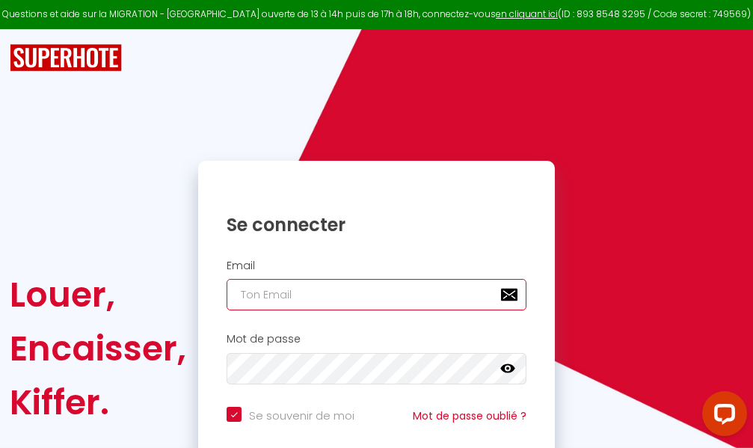
click at [328, 293] on input "email" at bounding box center [377, 294] width 300 height 31
type input "m"
checkbox input "true"
type input "ma"
checkbox input "true"
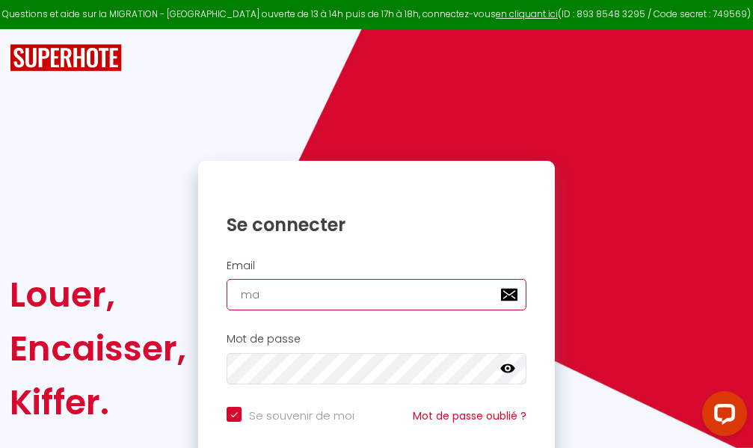
type input "mar"
checkbox input "true"
type input "marc"
checkbox input "true"
type input "marcd"
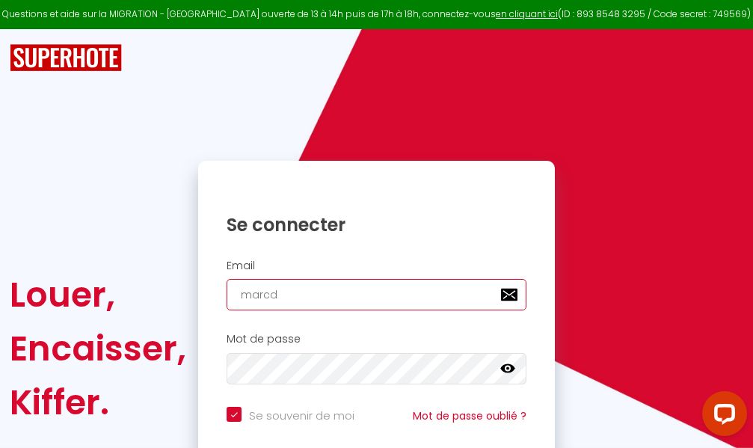
checkbox input "true"
type input "marcdp"
checkbox input "true"
type input "marcdpo"
checkbox input "true"
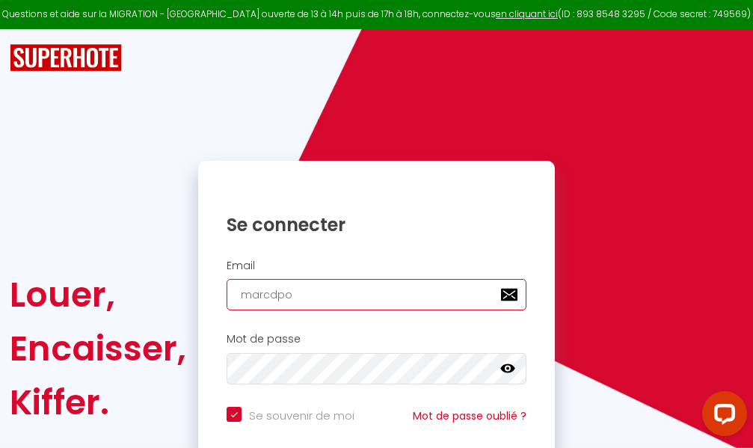
type input "marcdpoz"
checkbox input "true"
type input "marcdpoz."
checkbox input "true"
type input "marcdpoz.l"
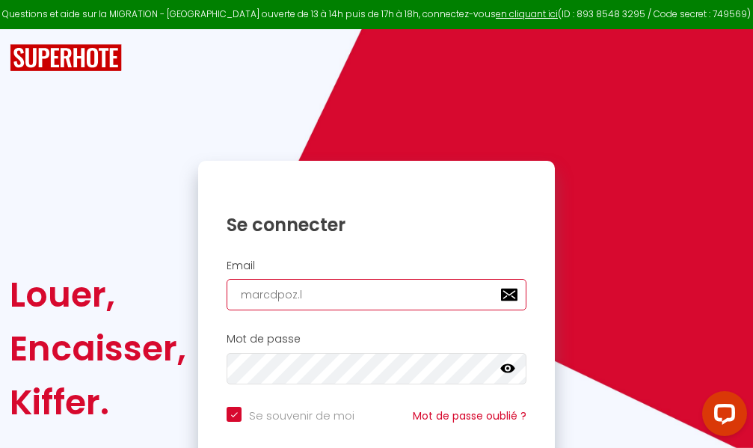
checkbox input "true"
type input "marcdpoz.lo"
checkbox input "true"
type input "marcdpoz.loc"
checkbox input "true"
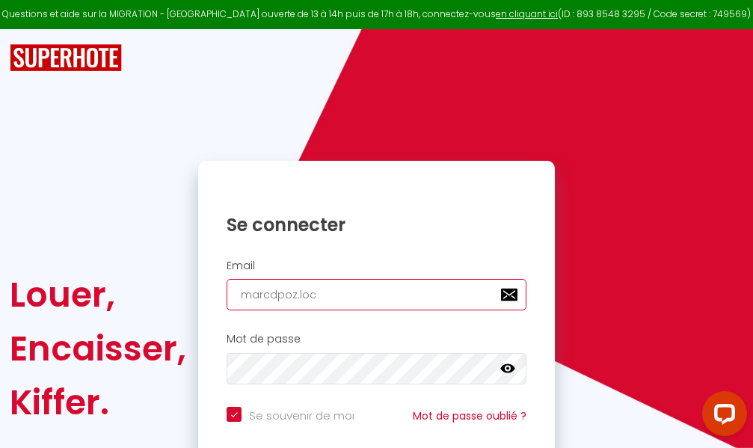
type input "marcdpoz.loca"
checkbox input "true"
type input "marcdpoz.locat"
checkbox input "true"
type input "marcdpoz.locati"
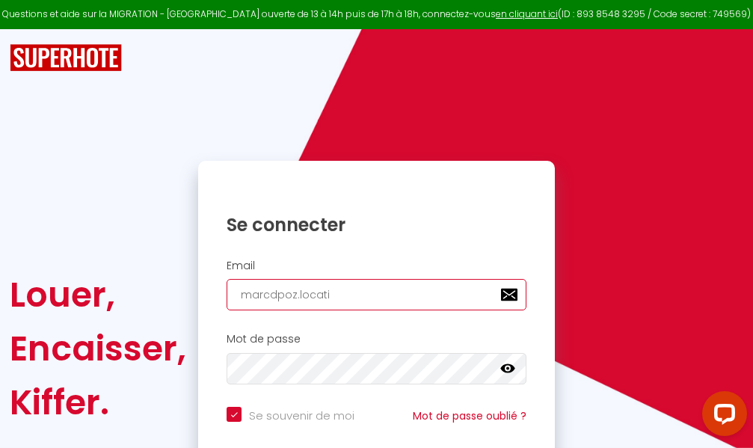
checkbox input "true"
type input "marcdpoz.locatio"
checkbox input "true"
type input "marcdpoz.location"
checkbox input "true"
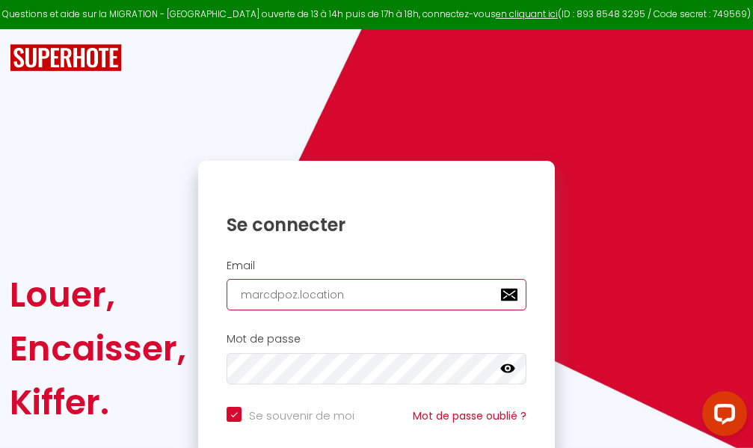
type input "marcdpoz.location@"
checkbox input "true"
type input "marcdpoz.location@g"
checkbox input "true"
type input "marcdpoz.location@gm"
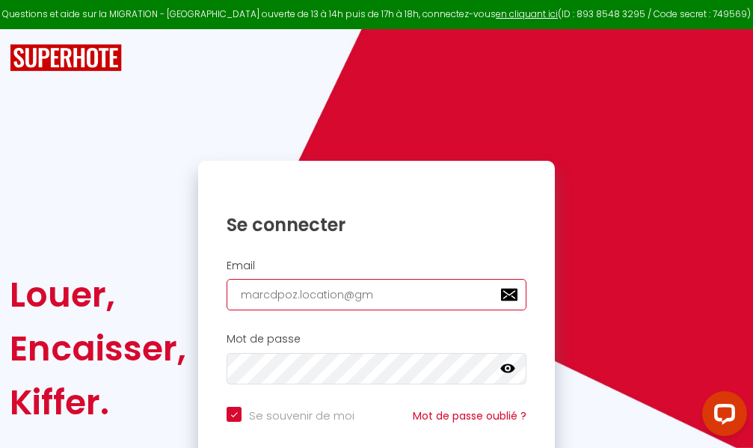
checkbox input "true"
type input "marcdpoz.location@gma"
checkbox input "true"
type input "marcdpoz.location@gmai"
checkbox input "true"
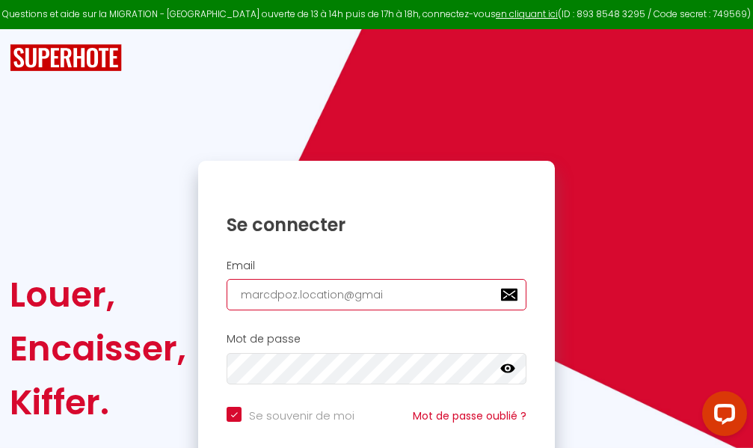
type input "[EMAIL_ADDRESS]"
checkbox input "true"
type input "[EMAIL_ADDRESS]."
checkbox input "true"
type input "marcdpoz.location@gmail.c"
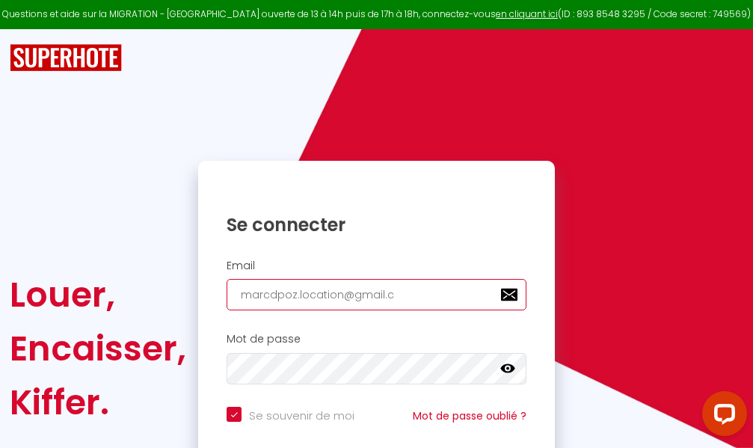
checkbox input "true"
type input "[EMAIL_ADDRESS][DOMAIN_NAME]"
checkbox input "true"
type input "[EMAIL_ADDRESS][DOMAIN_NAME]"
checkbox input "true"
